Goal: Book appointment/travel/reservation

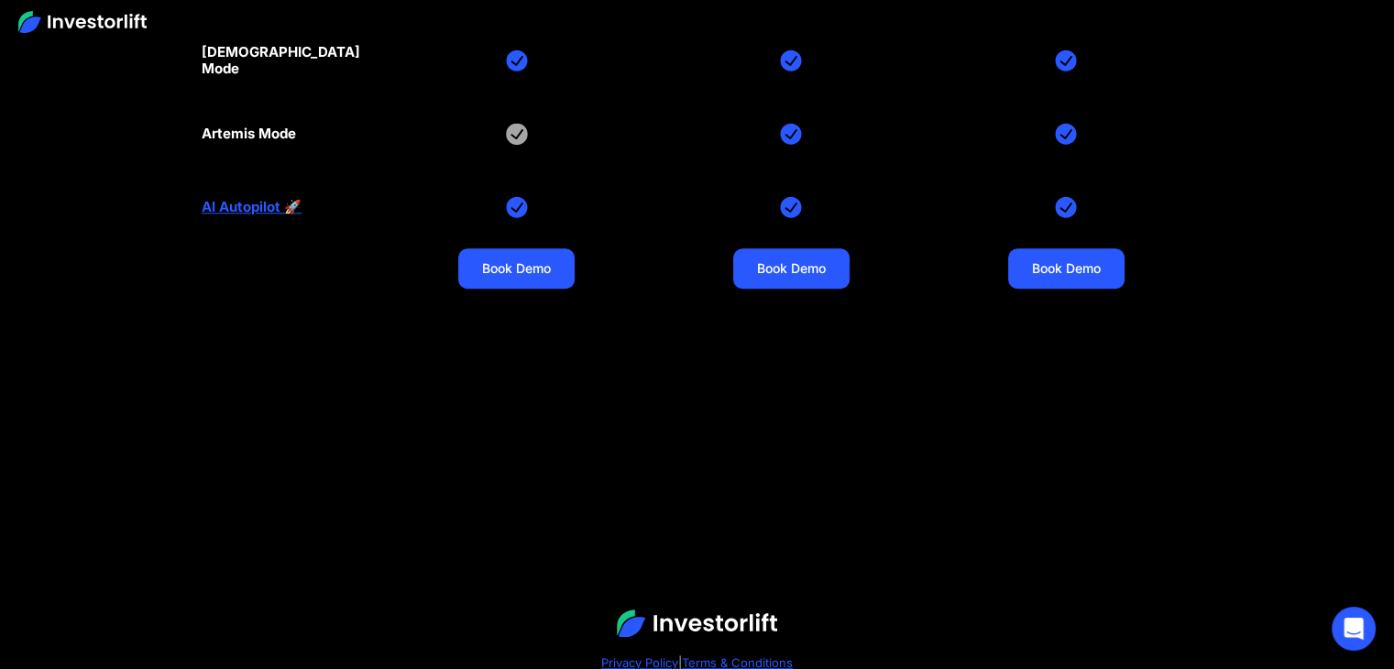
scroll to position [8724, 0]
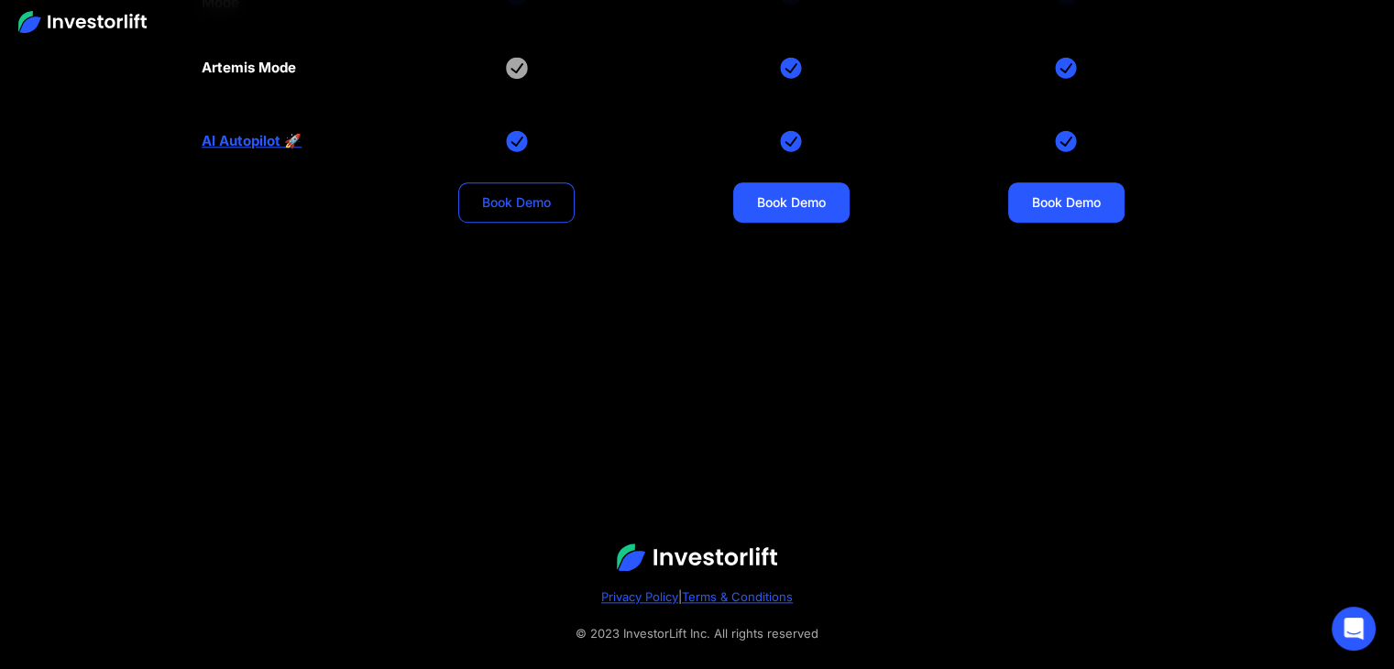
click at [513, 182] on link "Book Demo" at bounding box center [516, 202] width 116 height 40
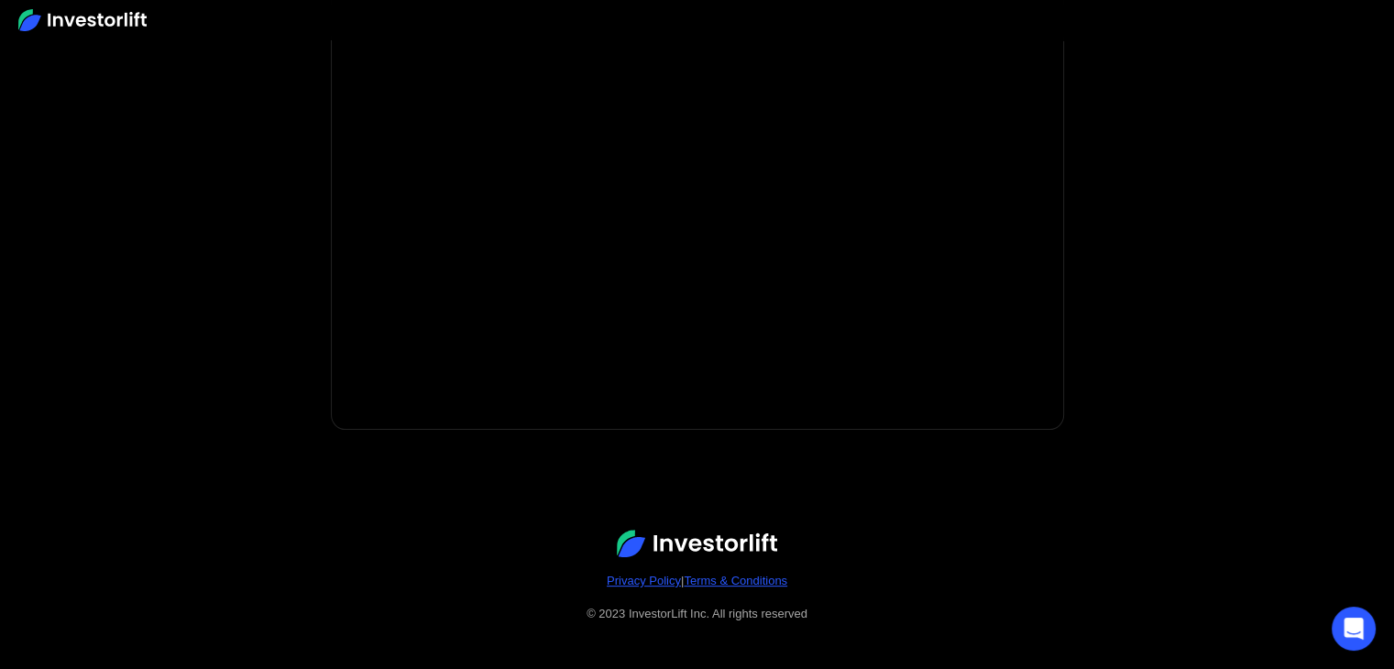
scroll to position [428, 0]
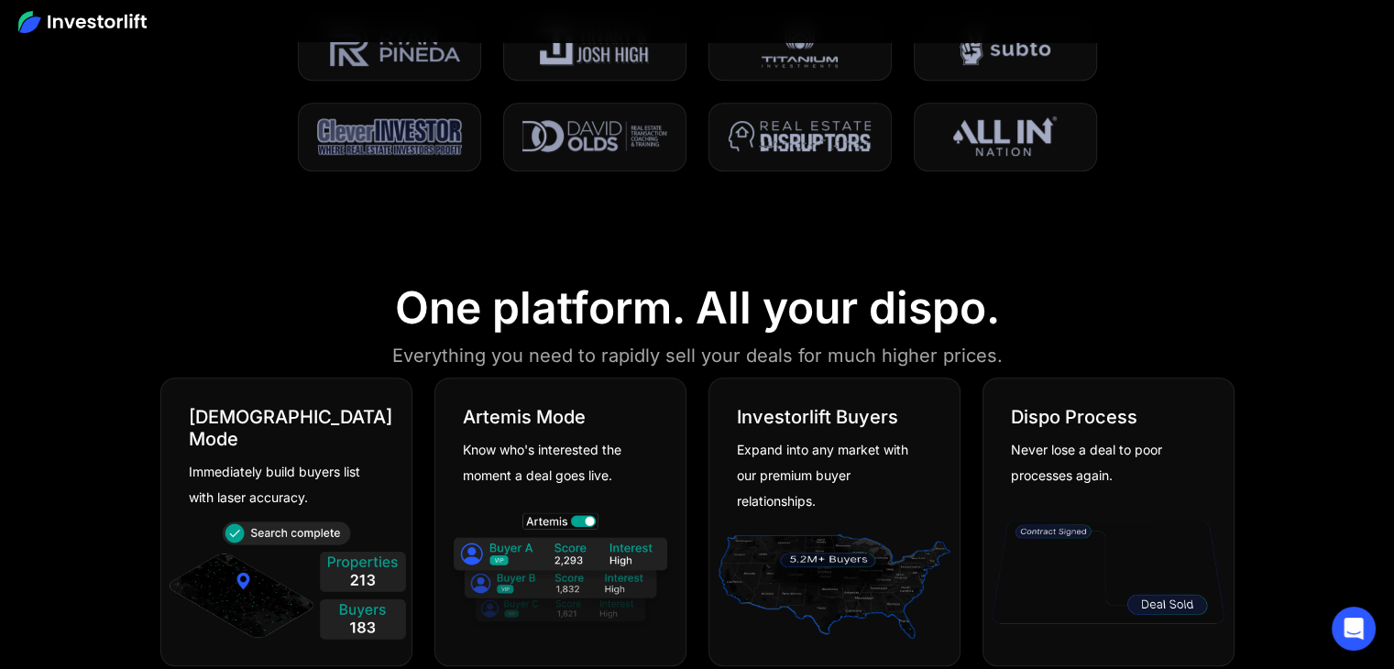
scroll to position [916, 0]
